Goal: Information Seeking & Learning: Learn about a topic

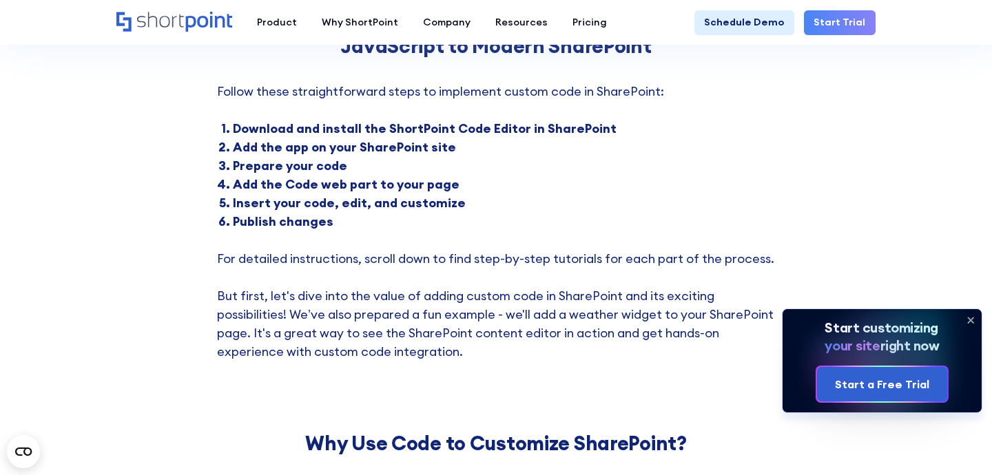
scroll to position [184, 0]
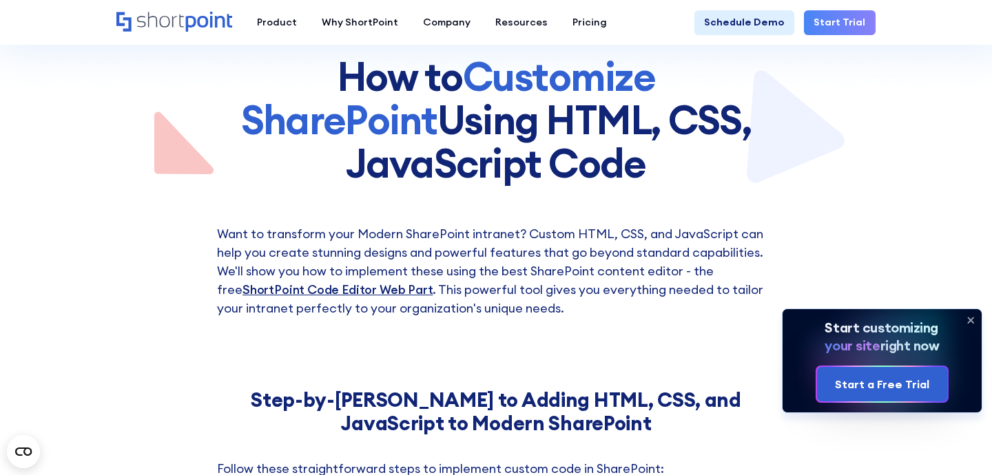
click at [386, 294] on link "ShortPoint Code Editor Web Part" at bounding box center [338, 290] width 190 height 16
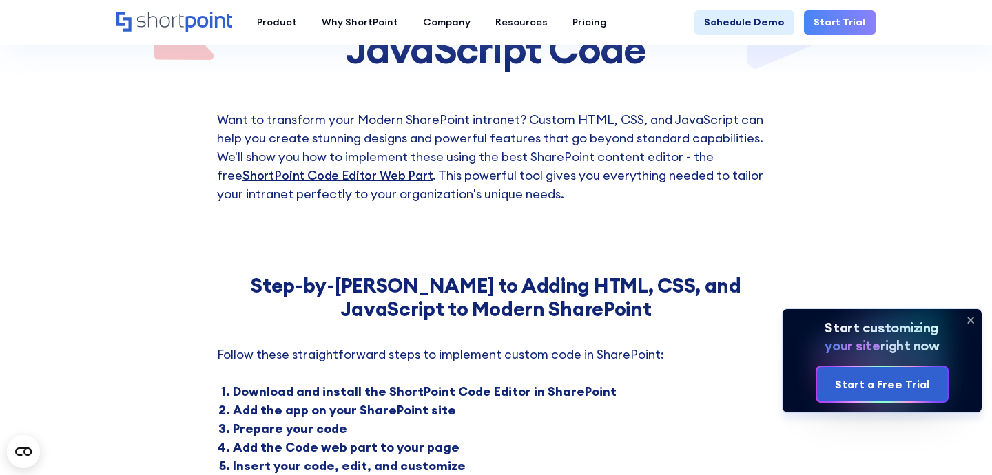
scroll to position [455, 0]
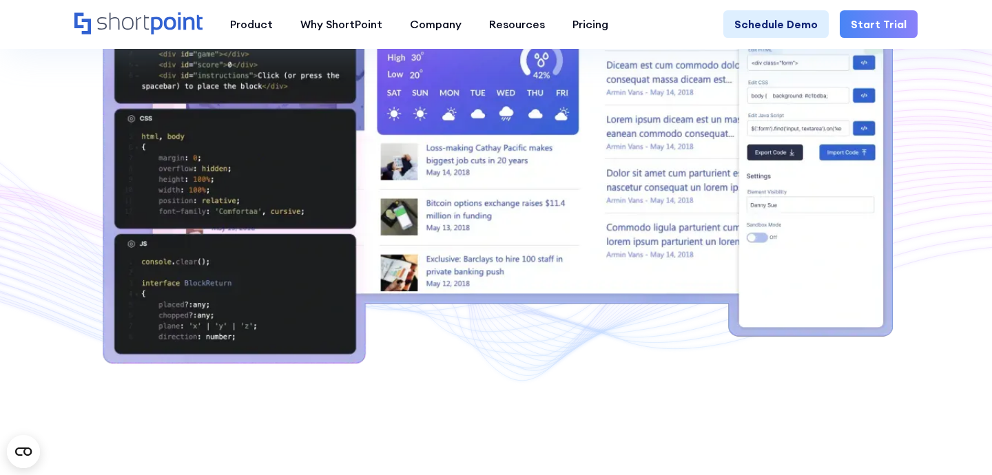
scroll to position [593, 0]
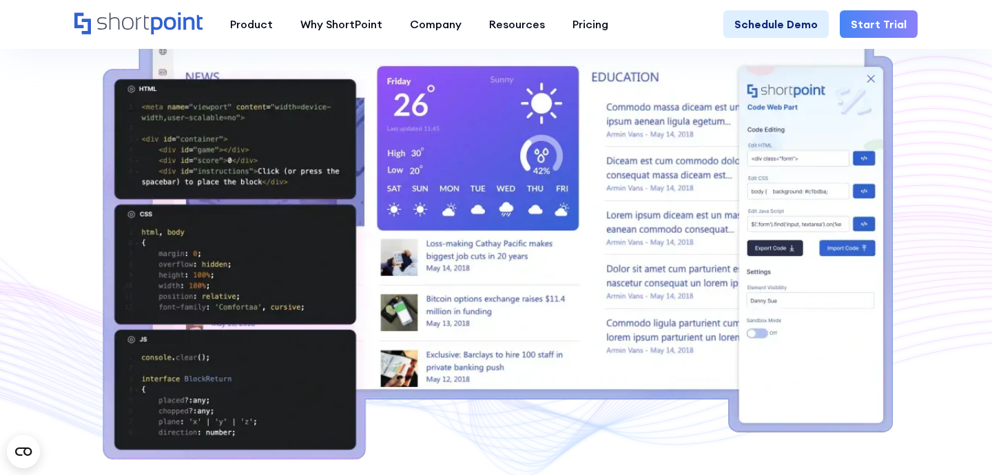
scroll to position [482, 0]
